Goal: Information Seeking & Learning: Learn about a topic

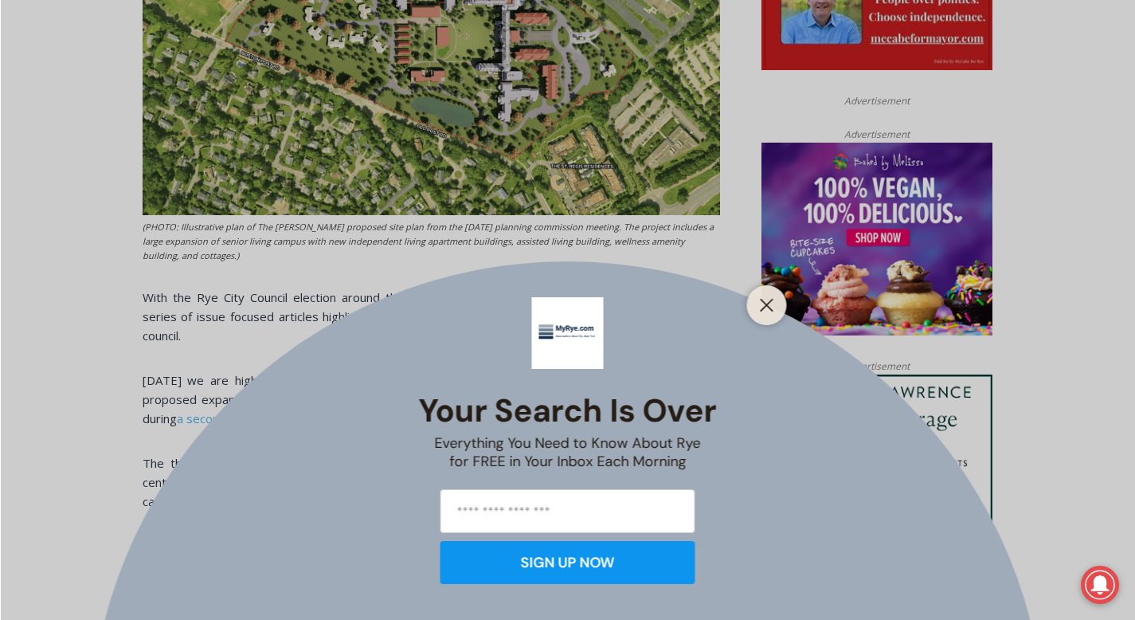
scroll to position [956, 0]
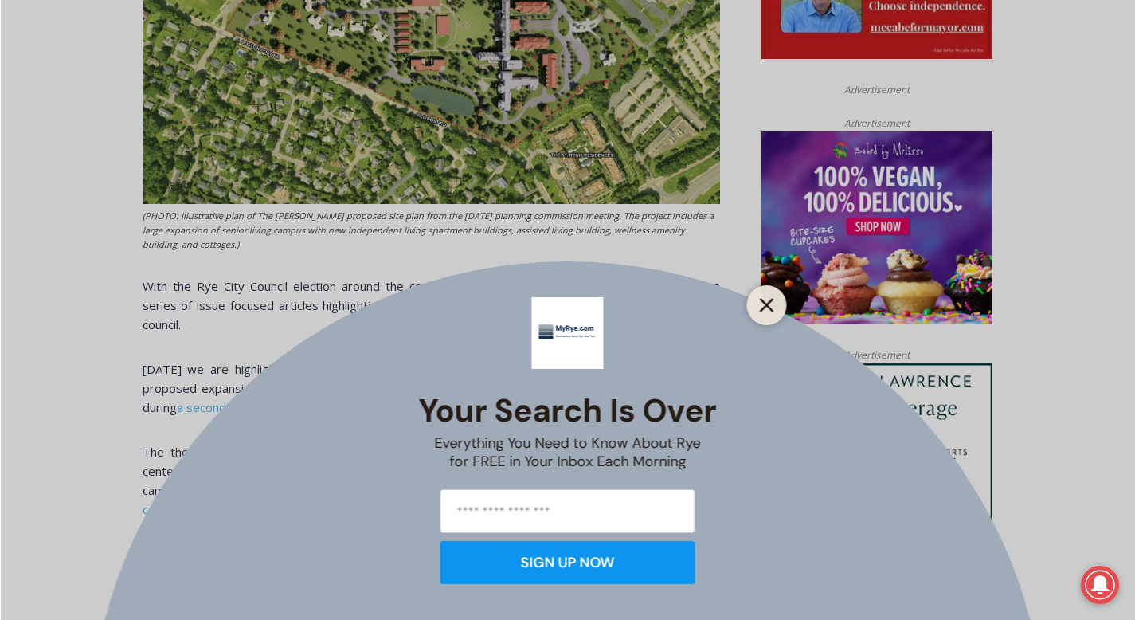
click at [767, 304] on line "Close" at bounding box center [766, 305] width 11 height 11
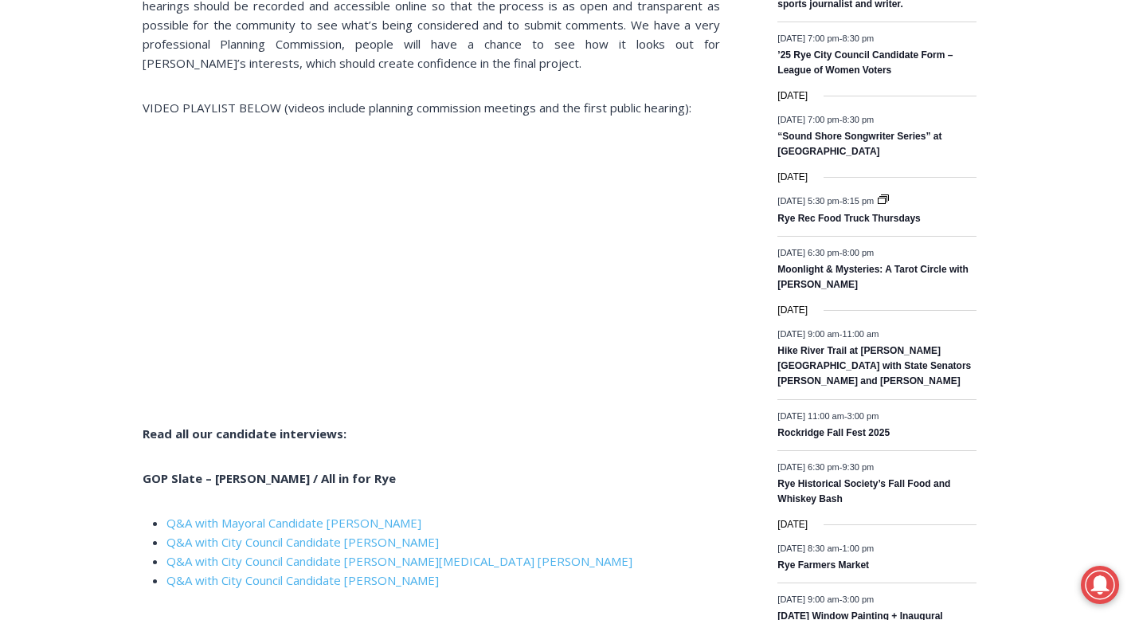
scroll to position [2199, 0]
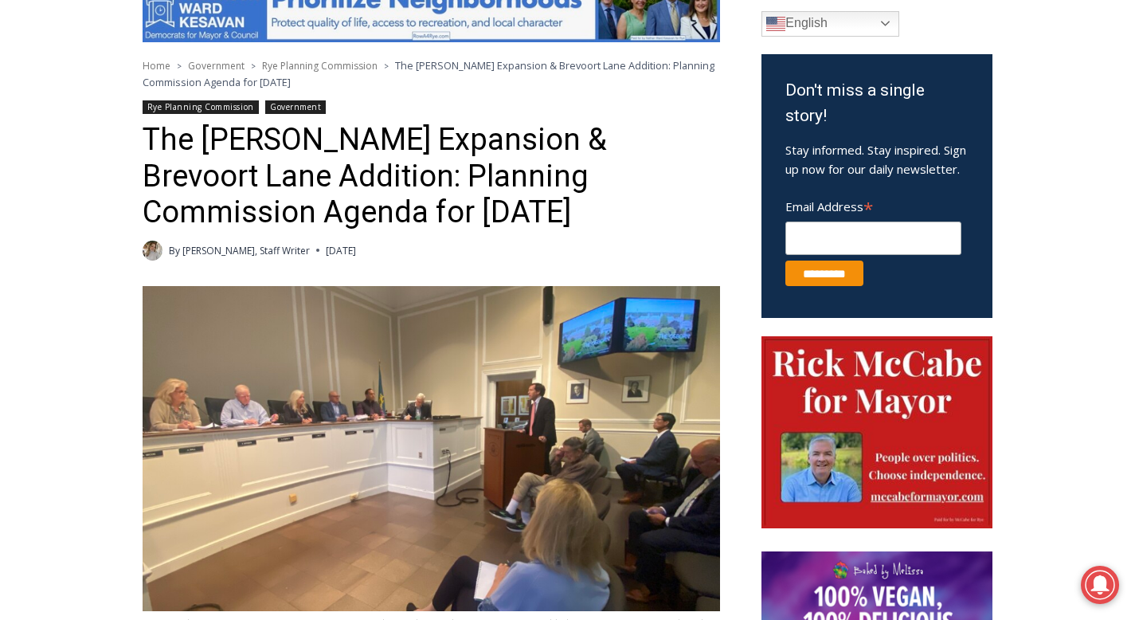
scroll to position [488, 0]
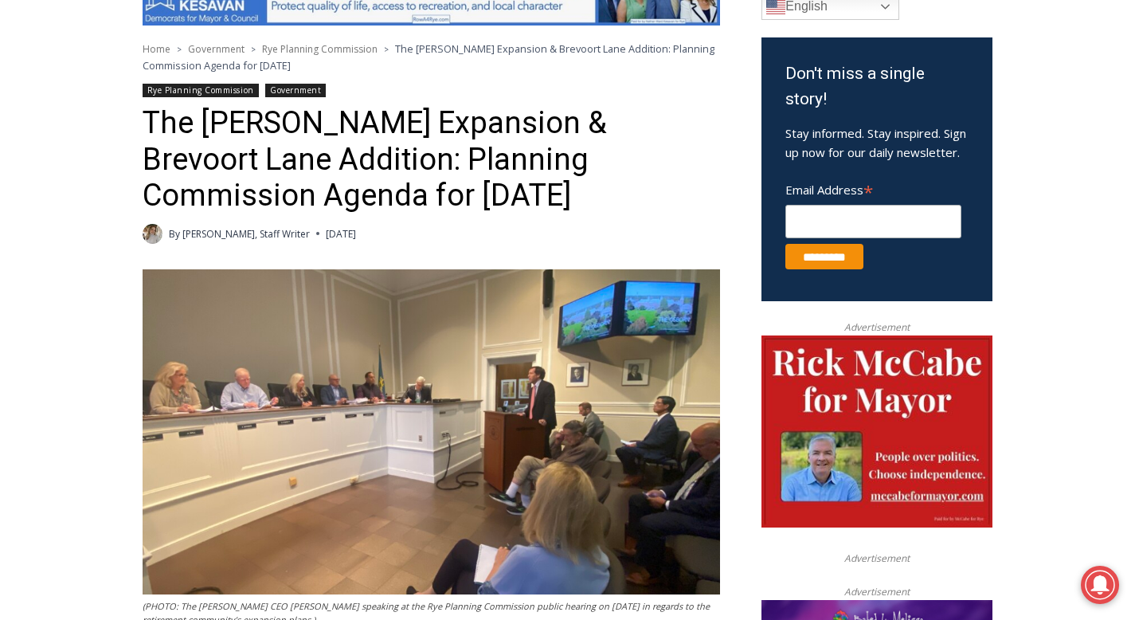
click at [482, 441] on img at bounding box center [432, 431] width 578 height 325
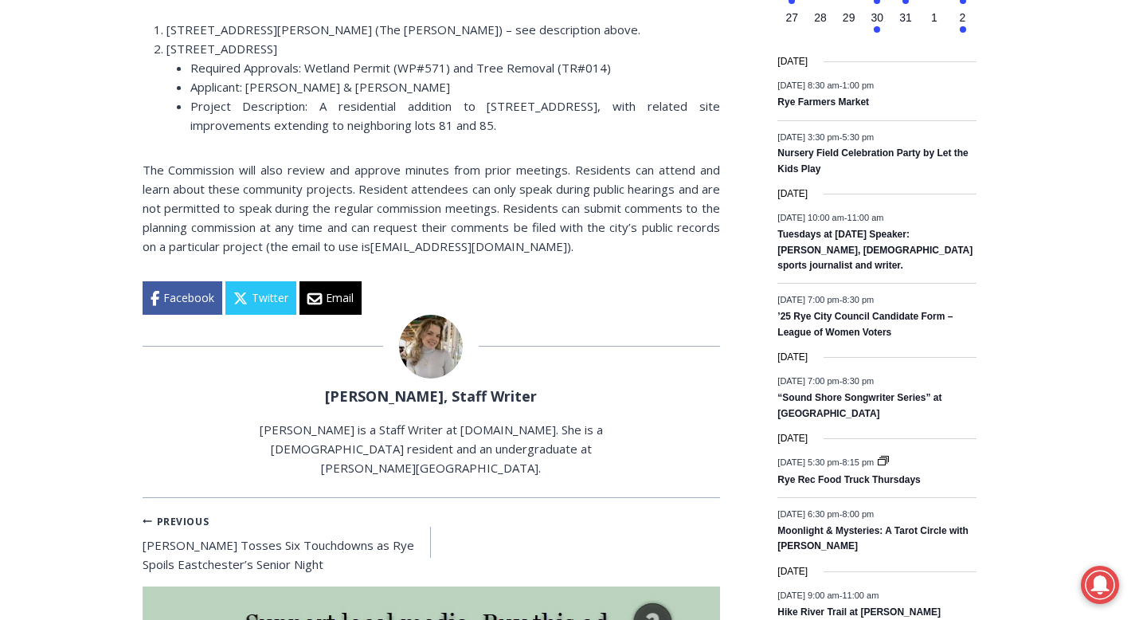
scroll to position [2017, 0]
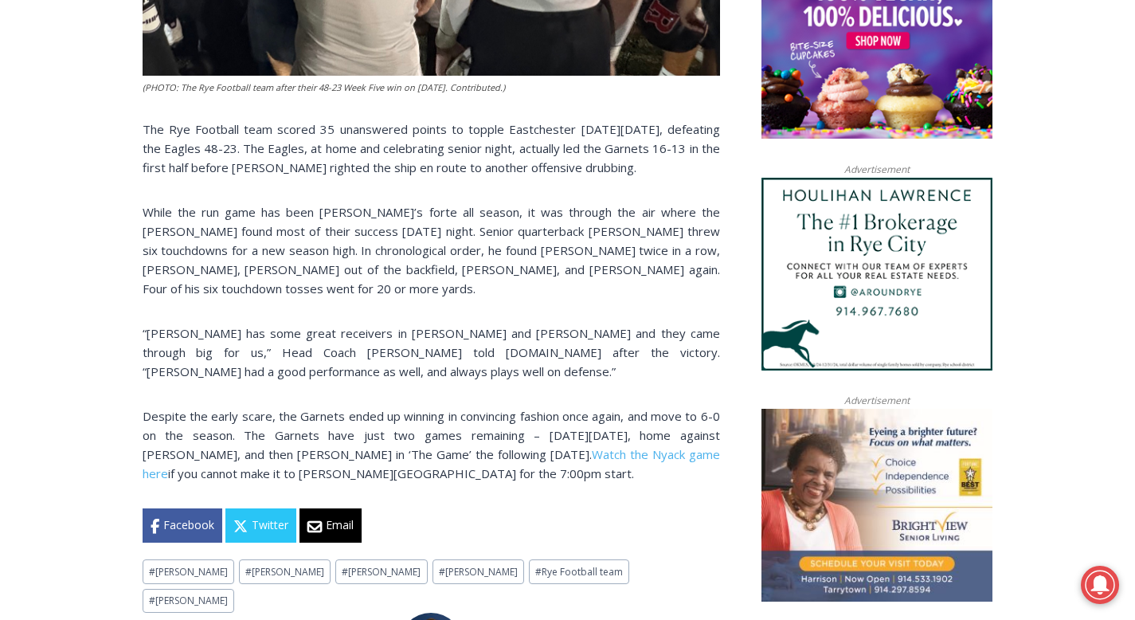
scroll to position [1211, 0]
